Goal: Find specific page/section

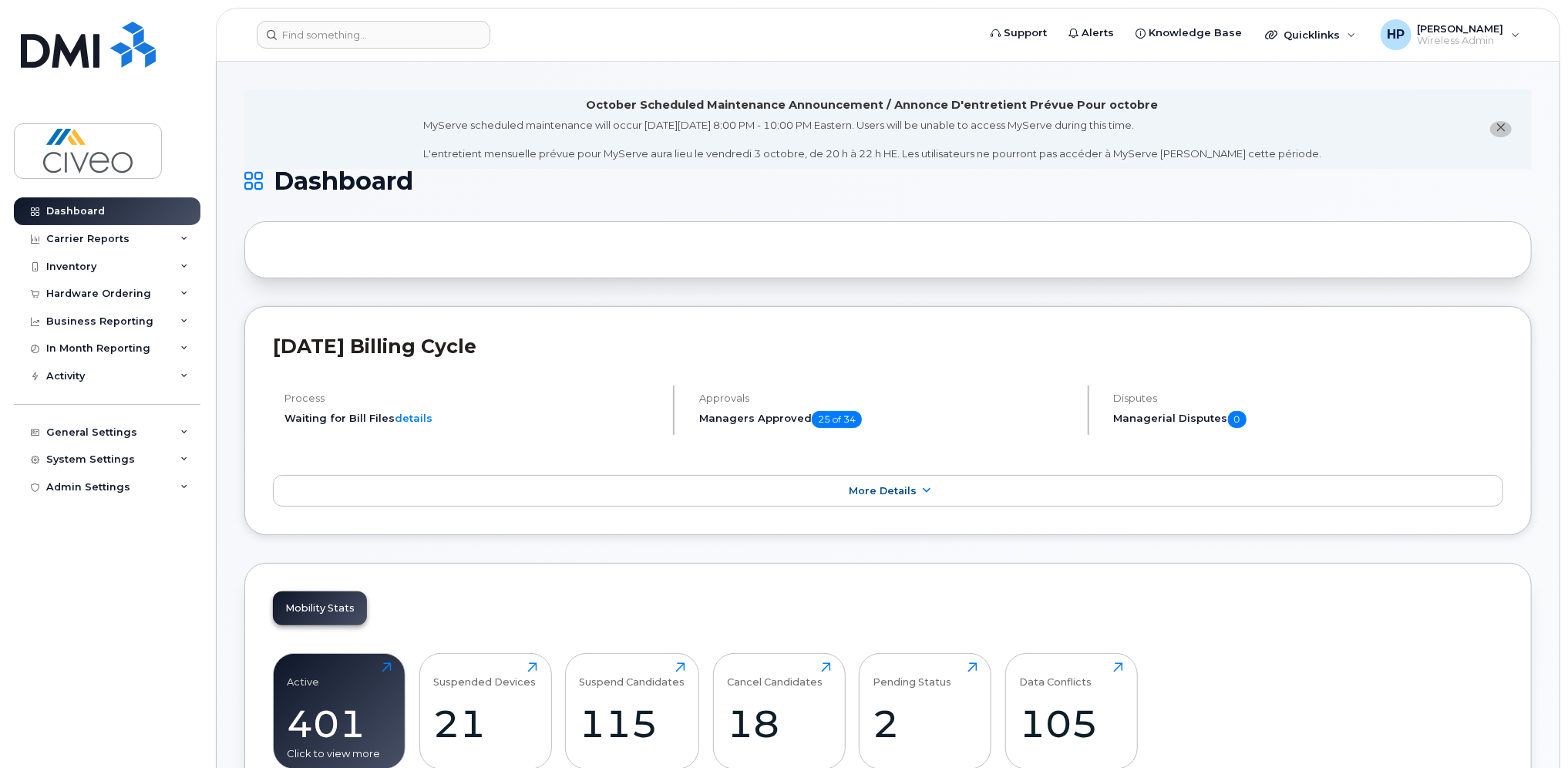
scroll to position [77, 0]
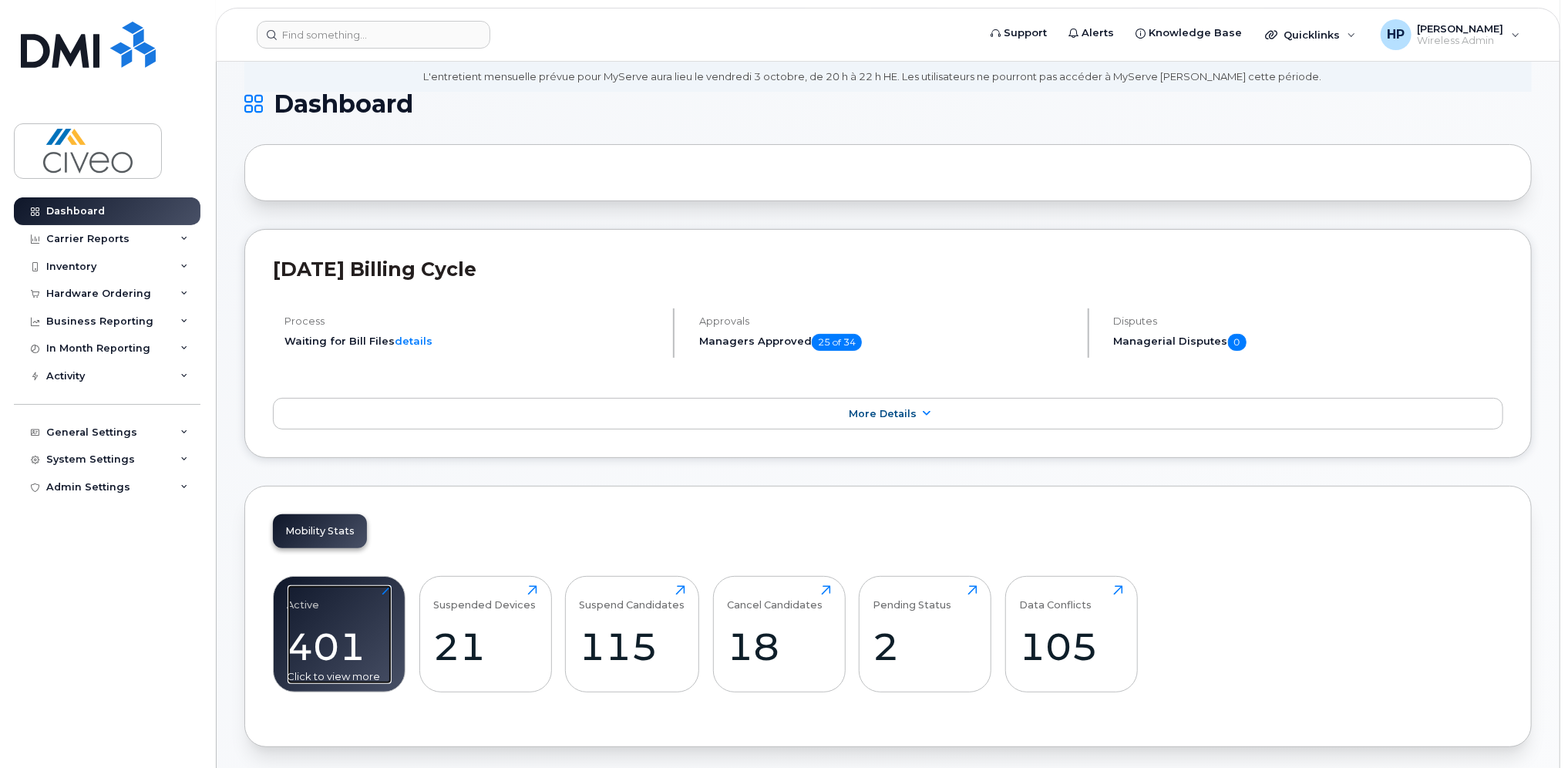
click at [346, 661] on div "401" at bounding box center [339, 646] width 104 height 46
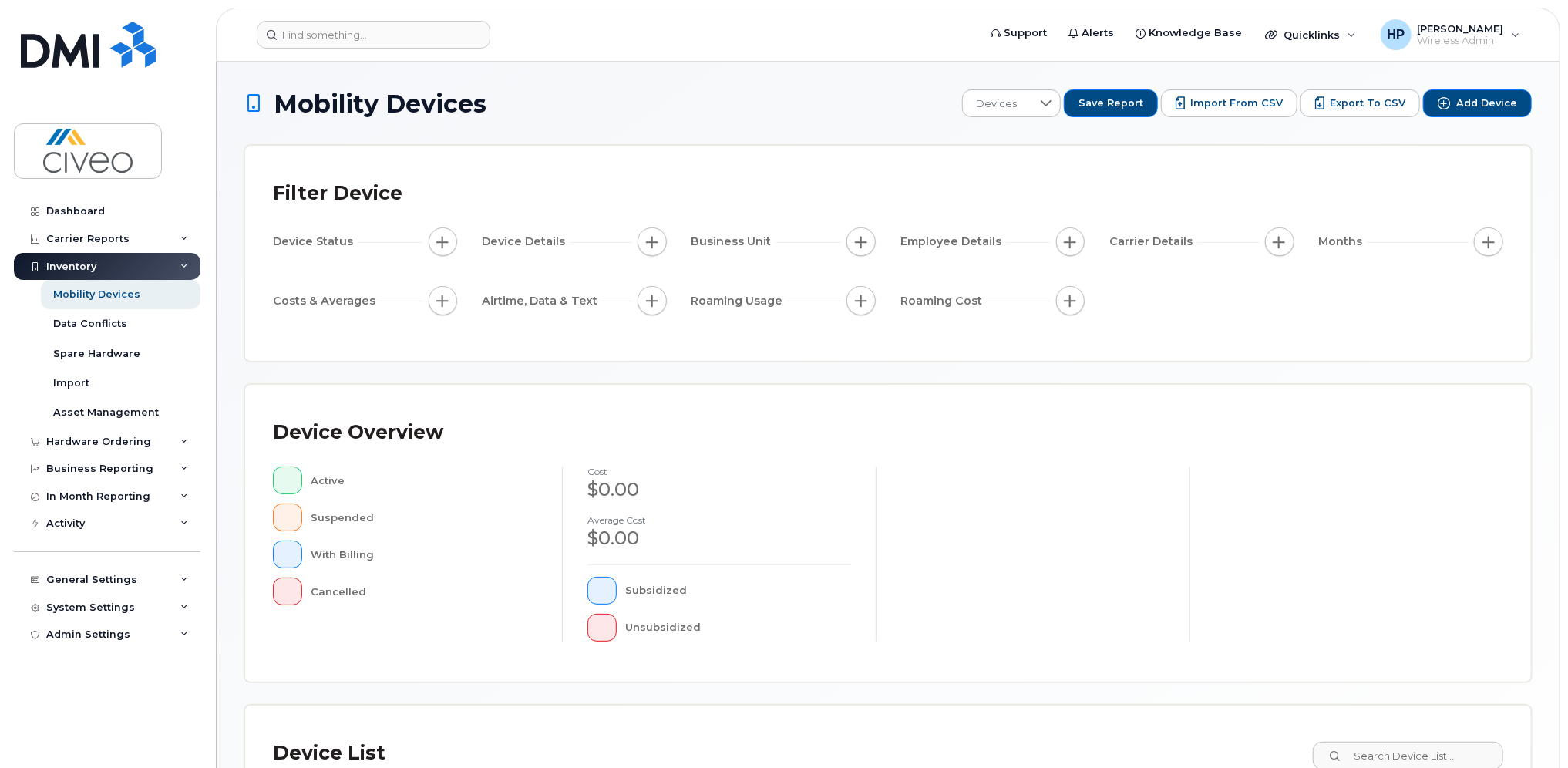
scroll to position [231, 0]
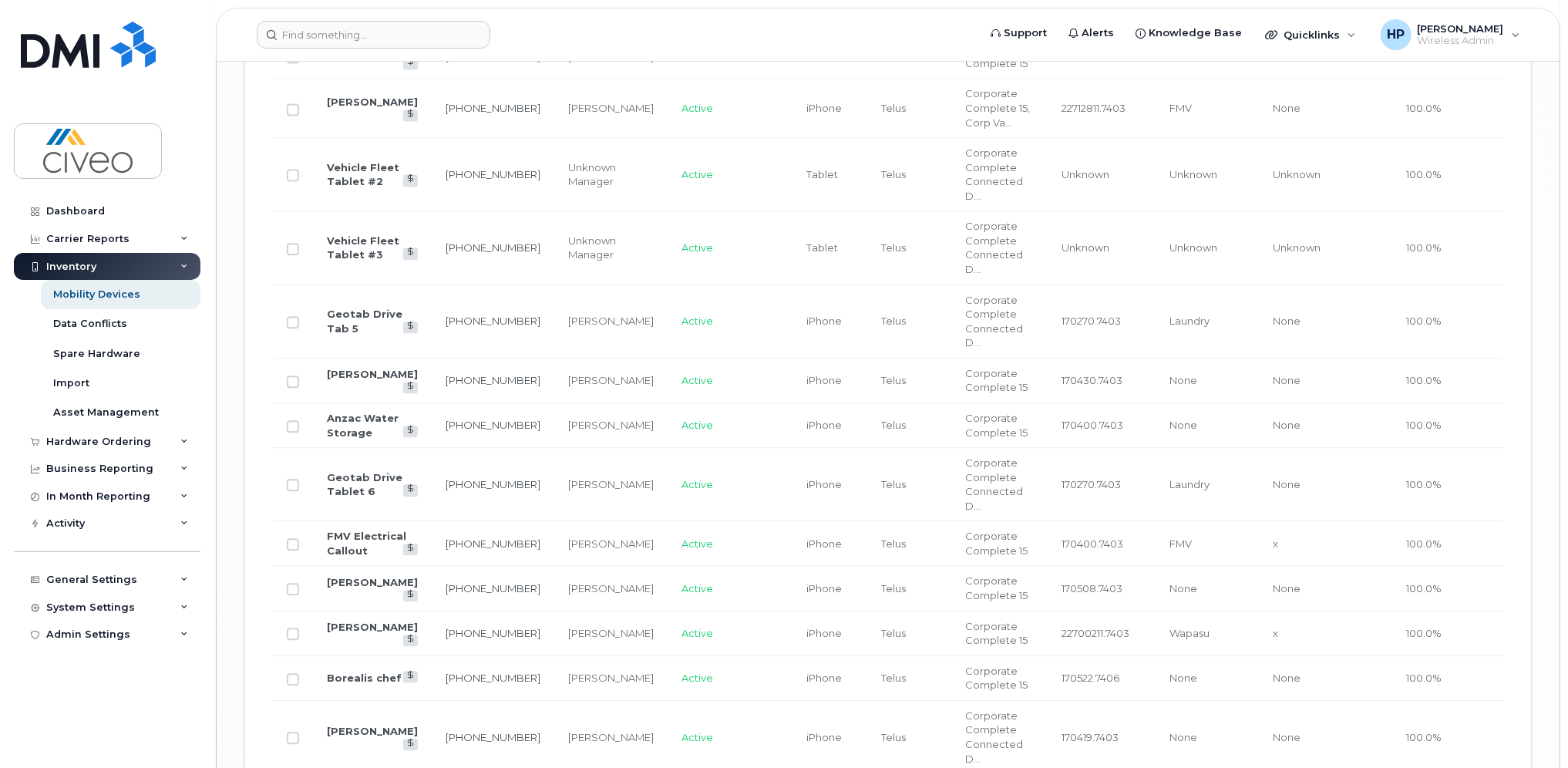
scroll to position [2543, 0]
